Goal: Transaction & Acquisition: Purchase product/service

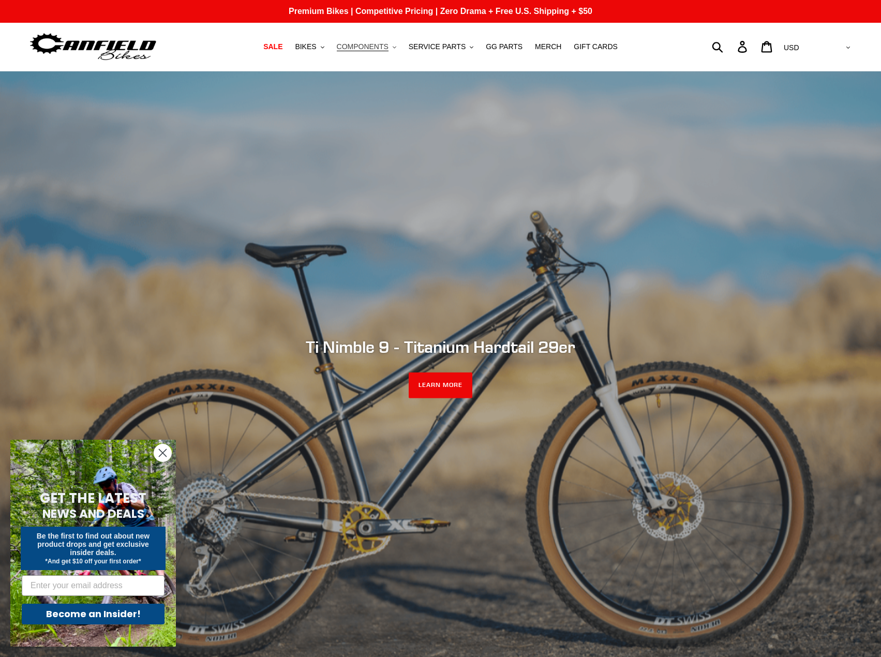
click at [383, 49] on span "COMPONENTS" at bounding box center [363, 46] width 52 height 9
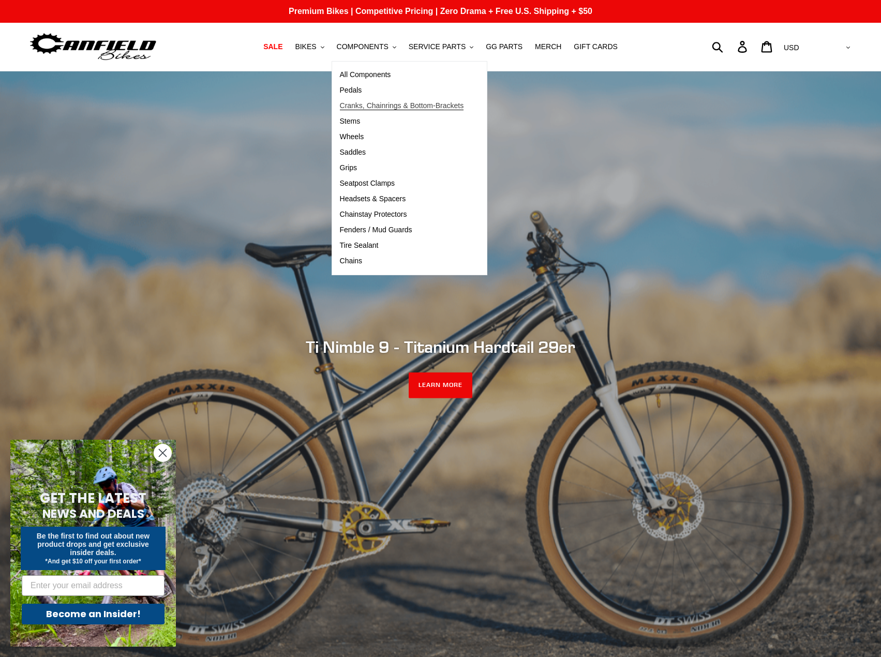
click at [369, 109] on span "Cranks, Chainrings & Bottom-Brackets" at bounding box center [402, 105] width 124 height 9
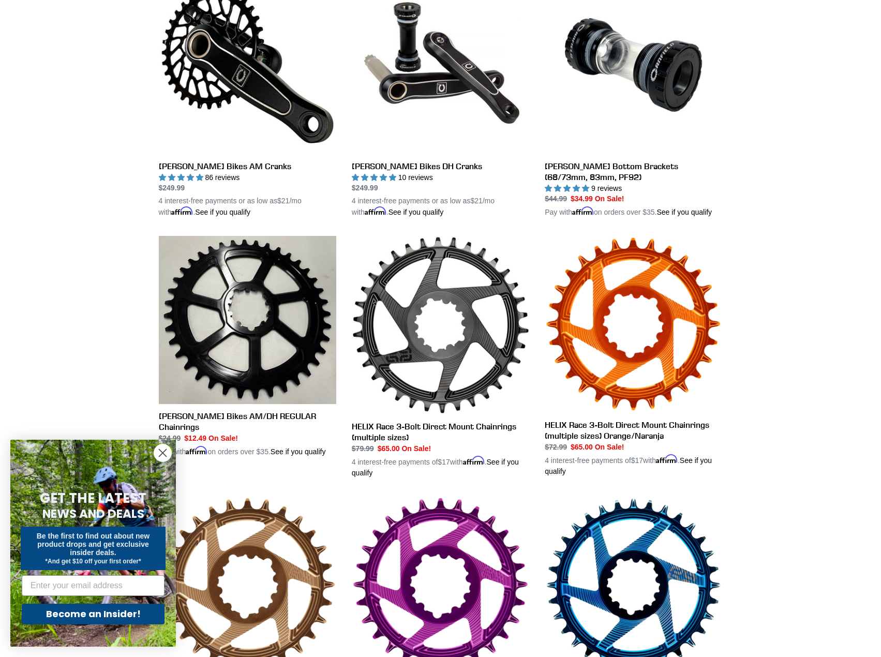
scroll to position [207, 0]
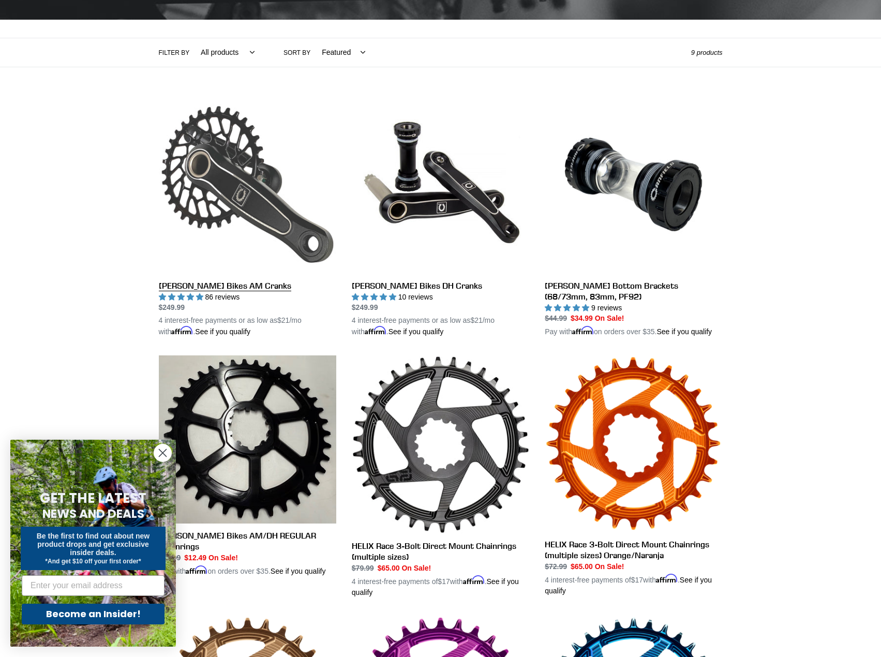
click at [279, 194] on link "[PERSON_NAME] Bikes AM Cranks" at bounding box center [247, 217] width 177 height 242
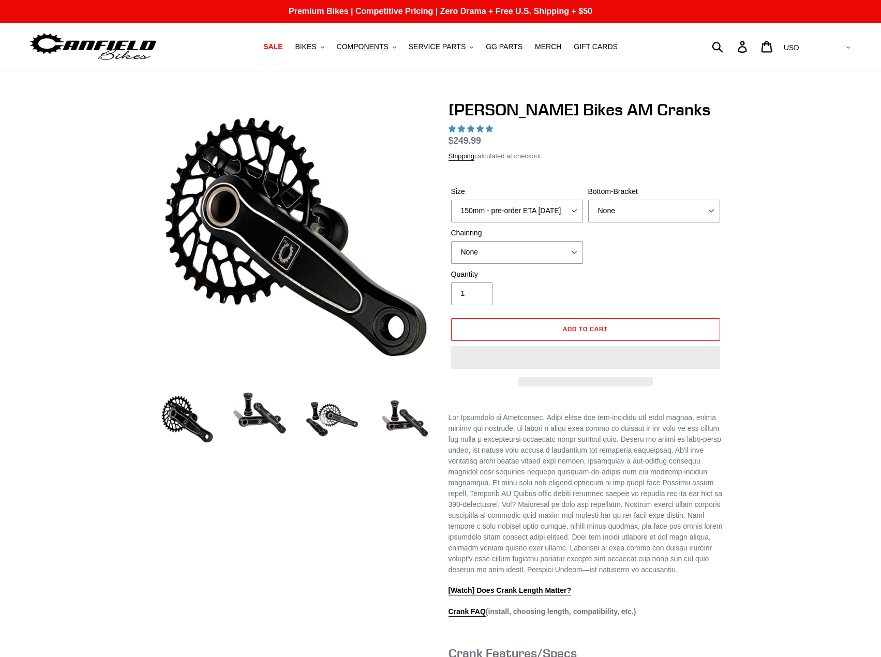
select select "highest-rating"
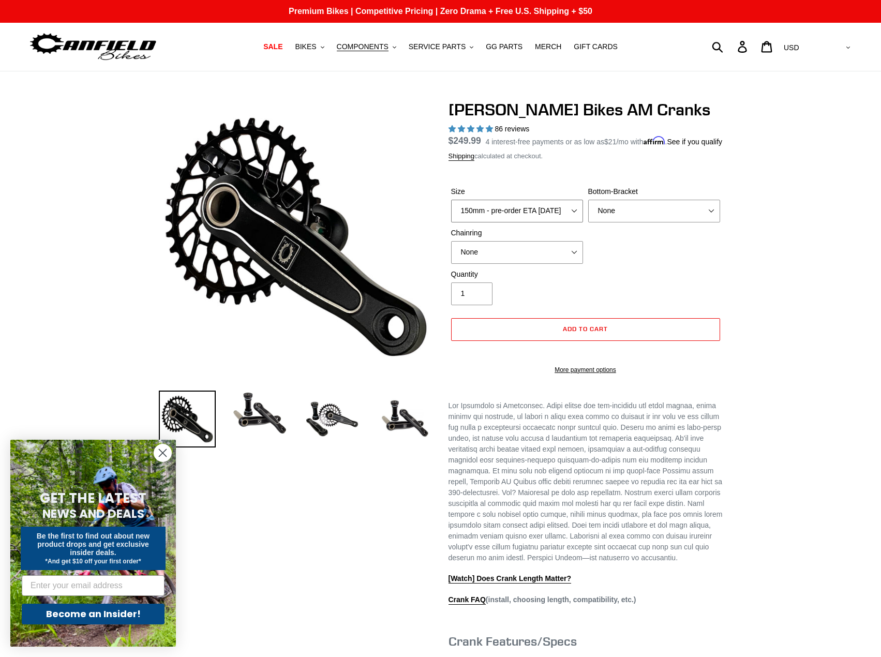
click at [555, 222] on select "150mm - pre-order ETA [DATE] 155mm - pre-order ETA [DATE] 160mm - pre-order ETA…" at bounding box center [517, 211] width 132 height 23
click at [451, 211] on select "150mm - pre-order ETA [DATE] 155mm - pre-order ETA [DATE] 160mm - pre-order ETA…" at bounding box center [517, 211] width 132 height 23
click at [547, 222] on select "150mm - pre-order ETA [DATE] 155mm - pre-order ETA [DATE] 160mm - pre-order ETA…" at bounding box center [517, 211] width 132 height 23
click at [451, 211] on select "150mm - pre-order ETA [DATE] 155mm - pre-order ETA [DATE] 160mm - pre-order ETA…" at bounding box center [517, 211] width 132 height 23
click at [536, 222] on select "150mm - pre-order ETA [DATE] 155mm - pre-order ETA [DATE] 160mm - pre-order ETA…" at bounding box center [517, 211] width 132 height 23
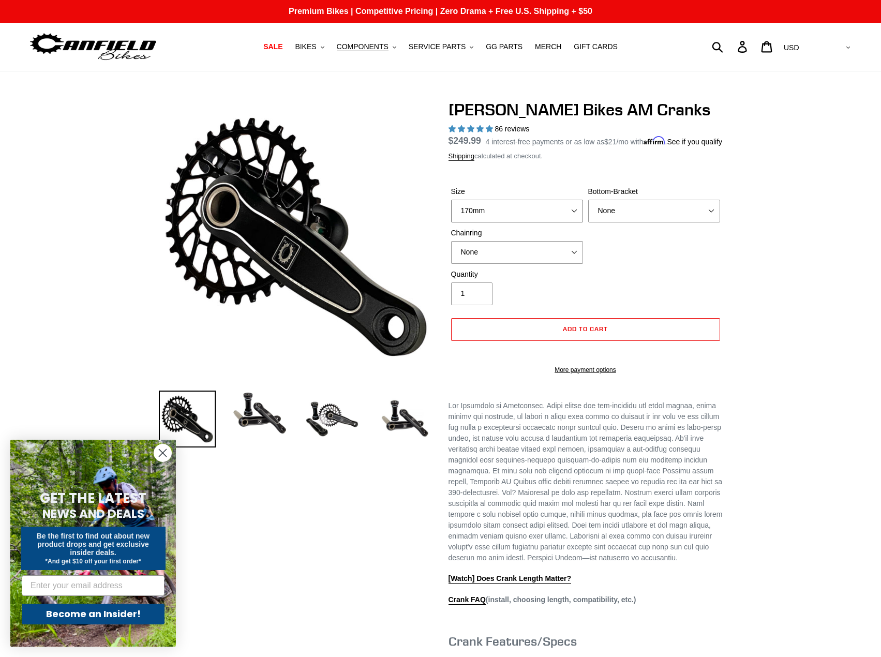
select select "155mm - pre-order ETA [DATE]"
click at [451, 211] on select "150mm - pre-order ETA [DATE] 155mm - pre-order ETA [DATE] 160mm - pre-order ETA…" at bounding box center [517, 211] width 132 height 23
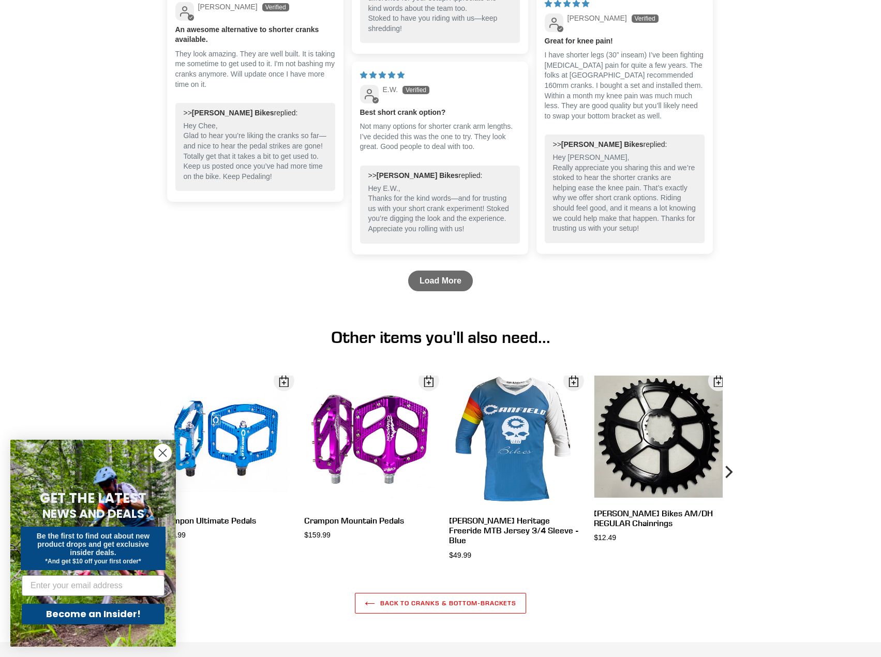
scroll to position [1706, 0]
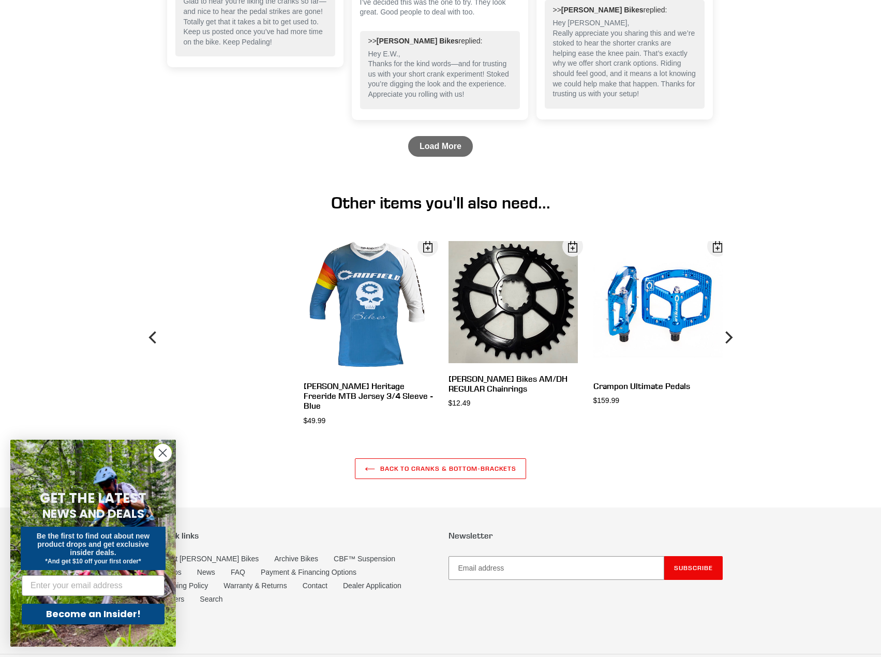
click at [528, 311] on div "View" at bounding box center [505, 334] width 145 height 186
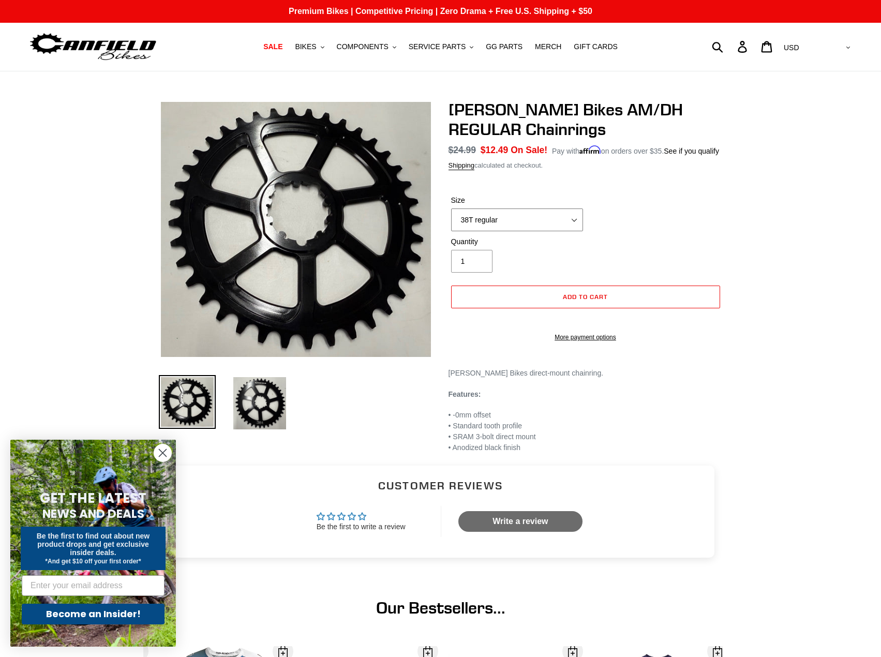
click at [547, 226] on select "38T regular" at bounding box center [517, 219] width 132 height 23
click at [731, 219] on div "Canfield Bikes AM/DH REGULAR Chainrings No reviews Regular price $24.99 Sale pr…" at bounding box center [440, 277] width 620 height 354
click at [249, 402] on img at bounding box center [259, 403] width 57 height 56
